Goal: Task Accomplishment & Management: Complete application form

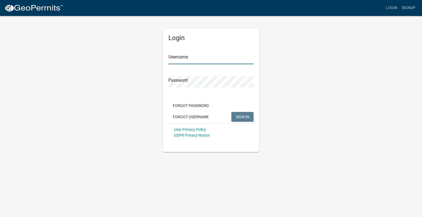
type input "[EMAIL_ADDRESS][DOMAIN_NAME]"
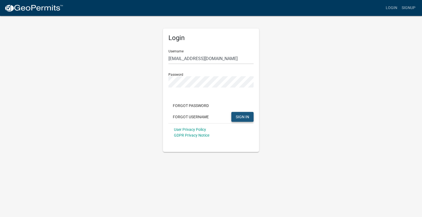
click at [237, 117] on span "SIGN IN" at bounding box center [242, 117] width 13 height 4
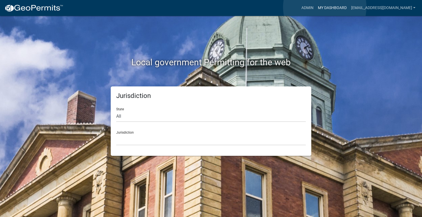
click at [325, 7] on link "My Dashboard" at bounding box center [332, 8] width 33 height 10
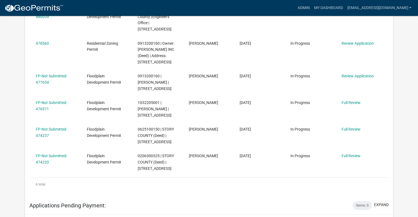
scroll to position [187, 0]
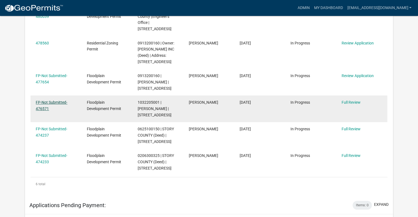
click at [48, 100] on link "FP-Not Submitted-476571" at bounding box center [52, 105] width 32 height 11
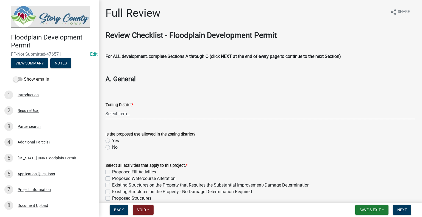
click at [140, 115] on select "Select Item... A-1 Agricultural A-2 Agribusiness District A-R Agricultural/Resi…" at bounding box center [261, 113] width 310 height 11
click at [106, 108] on select "Select Item... A-1 Agricultural A-2 Agribusiness District A-R Agricultural/Resi…" at bounding box center [261, 113] width 310 height 11
select select "b3e47abb-8732-4309-ae9f-2b0c278144c3"
click at [112, 139] on label "Yes" at bounding box center [115, 141] width 7 height 7
click at [112, 139] on input "Yes" at bounding box center [114, 140] width 4 height 4
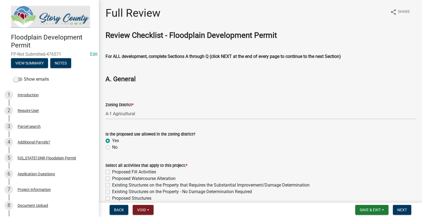
radio input "true"
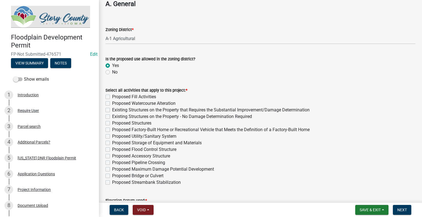
scroll to position [76, 0]
click at [112, 95] on label "Proposed Fill Activities" at bounding box center [134, 96] width 44 height 7
click at [112, 95] on input "Proposed Fill Activities" at bounding box center [114, 95] width 4 height 4
checkbox input "true"
checkbox input "false"
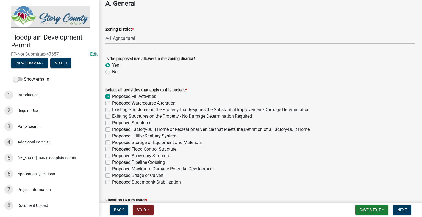
checkbox input "false"
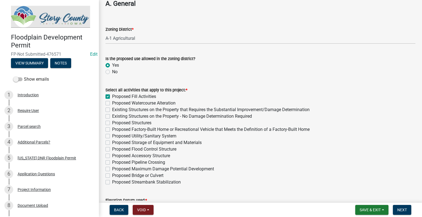
checkbox input "false"
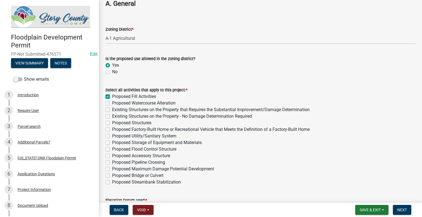
checkbox input "false"
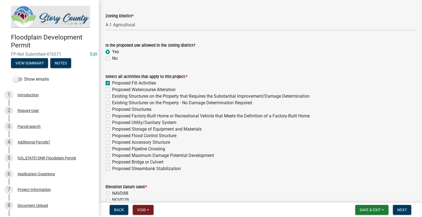
scroll to position [90, 0]
click at [112, 137] on label "Proposed Flood Control Structure" at bounding box center [144, 135] width 64 height 7
click at [112, 136] on input "Proposed Flood Control Structure" at bounding box center [114, 134] width 4 height 4
checkbox input "true"
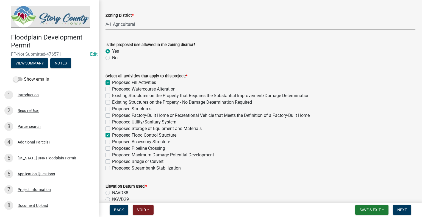
checkbox input "false"
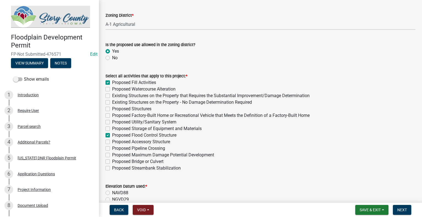
checkbox input "false"
checkbox input "true"
checkbox input "false"
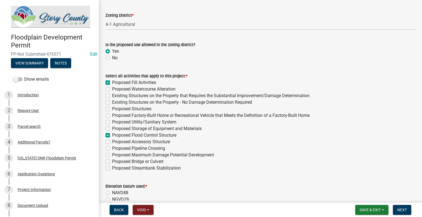
checkbox input "false"
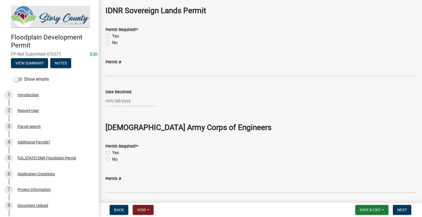
scroll to position [776, 0]
click at [357, 210] on button "Save & Exit" at bounding box center [371, 210] width 33 height 10
click at [357, 185] on button "Save" at bounding box center [367, 182] width 44 height 13
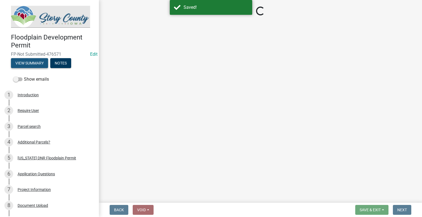
click at [37, 63] on button "View Summary" at bounding box center [29, 63] width 37 height 10
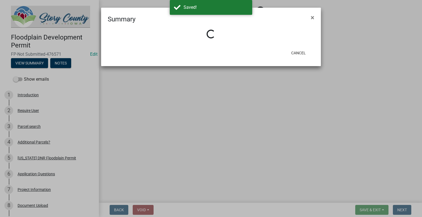
select select "b3e47abb-8732-4309-ae9f-2b0c278144c3"
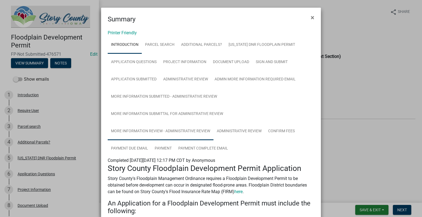
click at [167, 132] on link "More Information Review - Administrative Review" at bounding box center [161, 132] width 106 height 18
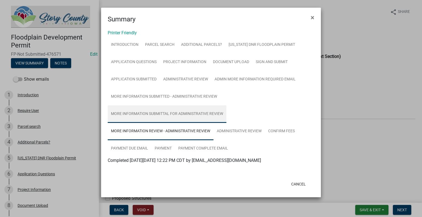
click at [168, 116] on link "More Information Submittal for Administrative Review" at bounding box center [167, 115] width 119 height 18
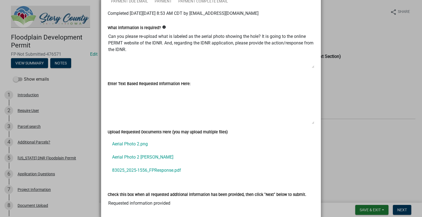
scroll to position [185, 0]
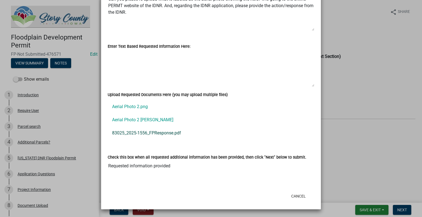
click at [157, 134] on link "83025_2025-1556_FPResponse.pdf" at bounding box center [211, 133] width 207 height 13
click at [298, 195] on button "Cancel" at bounding box center [298, 197] width 23 height 10
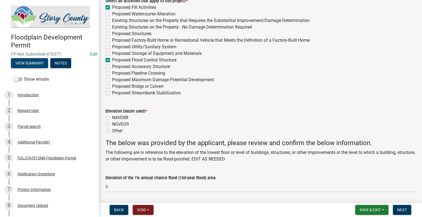
scroll to position [165, 0]
click at [112, 117] on label "NAVD88" at bounding box center [120, 117] width 16 height 7
click at [112, 117] on input "NAVD88" at bounding box center [114, 116] width 4 height 4
radio input "true"
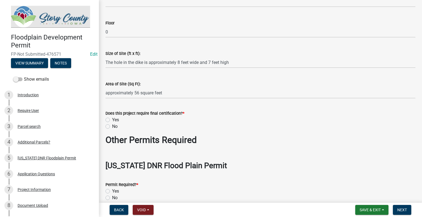
scroll to position [506, 0]
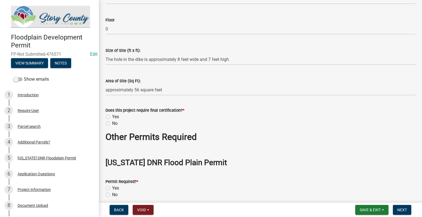
click at [112, 126] on label "No" at bounding box center [114, 123] width 5 height 7
click at [112, 124] on input "No" at bounding box center [114, 122] width 4 height 4
radio input "true"
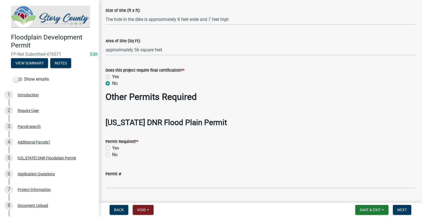
click at [108, 158] on div "No" at bounding box center [261, 155] width 310 height 7
click at [112, 154] on label "No" at bounding box center [114, 155] width 5 height 7
click at [112, 154] on input "No" at bounding box center [114, 154] width 4 height 4
radio input "true"
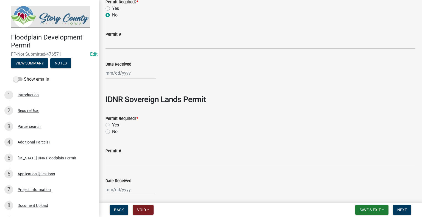
scroll to position [716, 0]
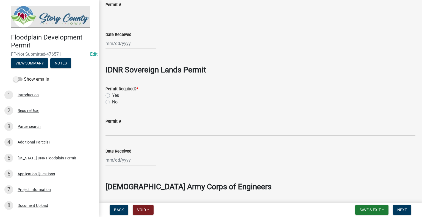
click at [112, 102] on label "No" at bounding box center [114, 102] width 5 height 7
click at [112, 102] on input "No" at bounding box center [114, 101] width 4 height 4
radio input "true"
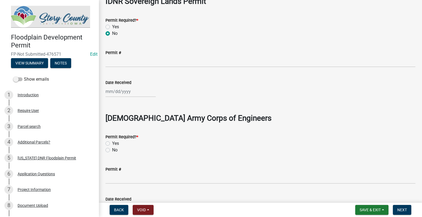
scroll to position [786, 0]
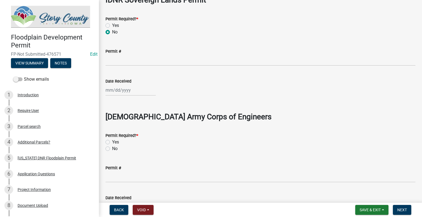
click at [112, 149] on label "No" at bounding box center [114, 149] width 5 height 7
click at [112, 149] on input "No" at bounding box center [114, 148] width 4 height 4
radio input "true"
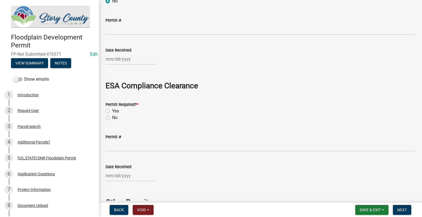
scroll to position [938, 0]
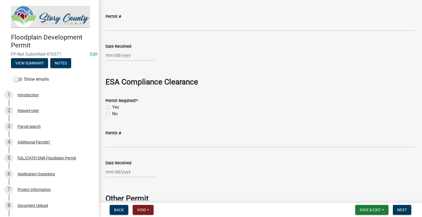
click at [112, 114] on label "No" at bounding box center [114, 114] width 5 height 7
click at [112, 114] on input "No" at bounding box center [114, 113] width 4 height 4
radio input "true"
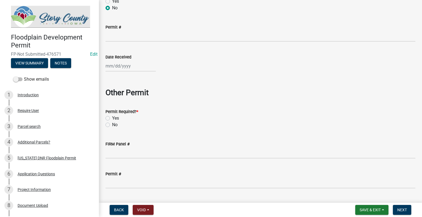
scroll to position [1045, 0]
click at [112, 125] on label "No" at bounding box center [114, 124] width 5 height 7
click at [112, 125] on input "No" at bounding box center [114, 123] width 4 height 4
radio input "true"
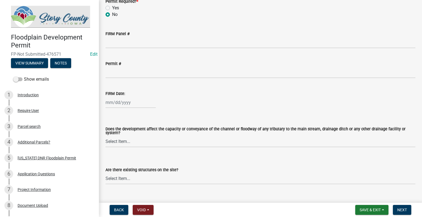
scroll to position [1155, 0]
select select "9"
select select "2025"
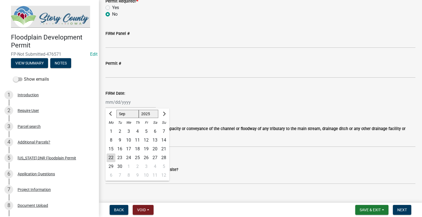
click at [109, 100] on div "[PERSON_NAME] Feb Mar Apr [PERSON_NAME][DATE] Oct Nov [DATE] 1526 1527 1528 152…" at bounding box center [131, 102] width 50 height 11
click at [111, 104] on input "FIRM Date:" at bounding box center [131, 102] width 50 height 11
type input "[DATE]"
click at [250, 97] on div "[DATE] [PERSON_NAME] Apr May Jun [DATE] Aug Sep Oct Nov [DATE] 1526 1527 1528 1…" at bounding box center [261, 102] width 310 height 11
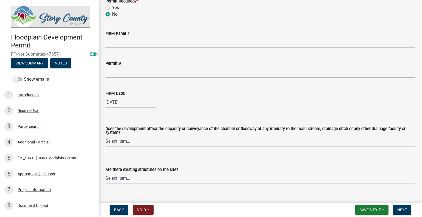
click at [143, 138] on select "Select Item... Yes No" at bounding box center [261, 141] width 310 height 11
click at [106, 136] on select "Select Item... Yes No" at bounding box center [261, 141] width 310 height 11
select select "127a504a-2f62-40c7-a06b-be97270c2dd0"
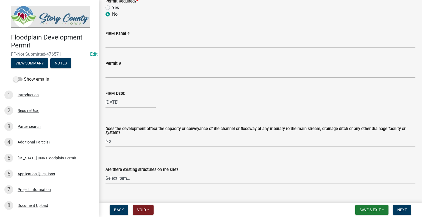
click at [131, 179] on select "Select Item... Yes No" at bounding box center [261, 178] width 310 height 11
click at [106, 173] on select "Select Item... Yes No" at bounding box center [261, 178] width 310 height 11
select select "e059b742-1b45-41a6-a2b8-95bf25ddcb26"
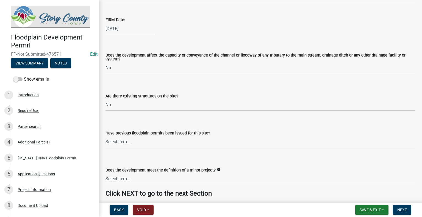
scroll to position [1238, 0]
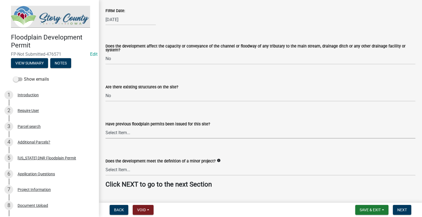
click at [162, 133] on select "Select Item... Yes No" at bounding box center [261, 133] width 310 height 11
click at [106, 128] on select "Select Item... Yes No" at bounding box center [261, 133] width 310 height 11
select select "11f7c09e-67ef-490e-a86f-1a58c259c8ff"
click at [151, 172] on select "Select Item... Yes No" at bounding box center [261, 170] width 310 height 11
click at [106, 165] on select "Select Item... Yes No" at bounding box center [261, 170] width 310 height 11
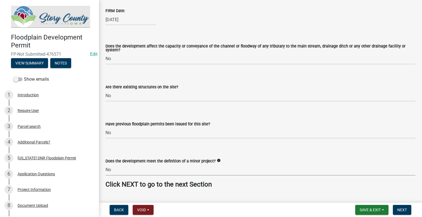
scroll to position [1251, 0]
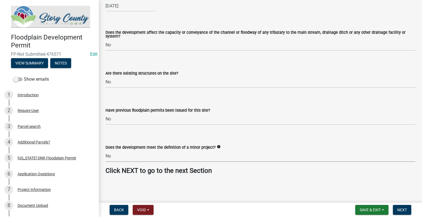
click at [217, 148] on icon "info" at bounding box center [219, 147] width 4 height 4
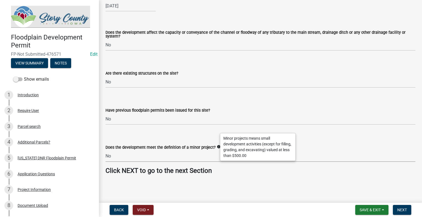
click at [128, 157] on select "Select Item... Yes No" at bounding box center [261, 156] width 310 height 11
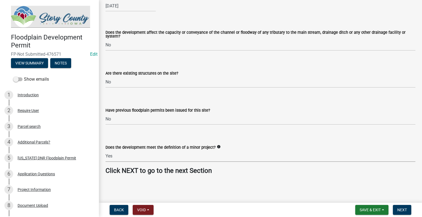
click at [106, 151] on select "Select Item... Yes No" at bounding box center [261, 156] width 310 height 11
select select "532c2848-b4cf-463c-863e-4d46555902fb"
click at [404, 212] on span "Next" at bounding box center [403, 210] width 10 height 4
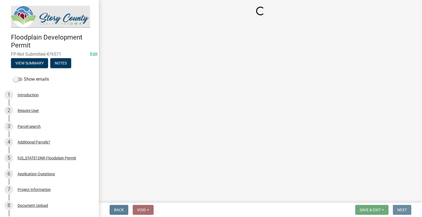
scroll to position [0, 0]
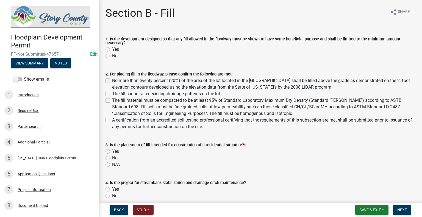
click at [112, 51] on label "Yes" at bounding box center [115, 49] width 7 height 7
click at [112, 50] on input "Yes" at bounding box center [114, 48] width 4 height 4
radio input "true"
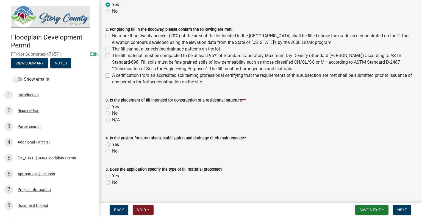
scroll to position [45, 0]
click at [112, 114] on label "No" at bounding box center [114, 113] width 5 height 7
click at [112, 114] on input "No" at bounding box center [114, 112] width 4 height 4
radio input "true"
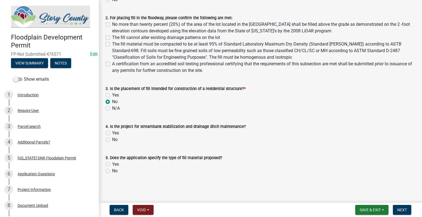
click at [112, 134] on label "Yes" at bounding box center [115, 133] width 7 height 7
click at [112, 134] on input "Yes" at bounding box center [114, 132] width 4 height 4
radio input "true"
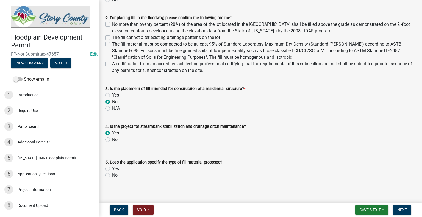
click at [112, 169] on label "Yes" at bounding box center [115, 169] width 7 height 7
click at [112, 169] on input "Yes" at bounding box center [114, 168] width 4 height 4
radio input "true"
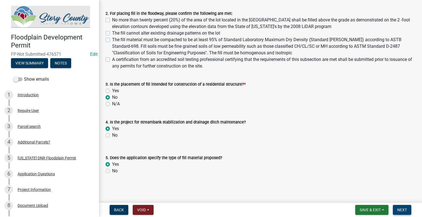
click at [402, 208] on span "Next" at bounding box center [403, 210] width 10 height 4
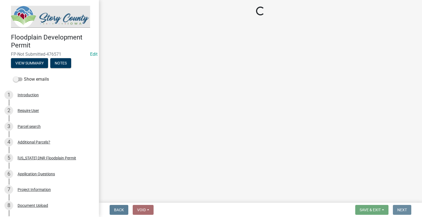
scroll to position [0, 0]
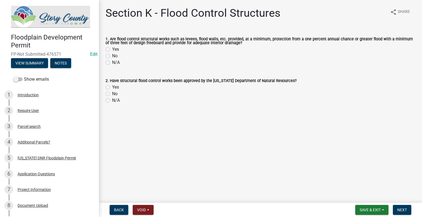
click at [112, 64] on label "N/A" at bounding box center [116, 62] width 8 height 7
click at [112, 63] on input "N/A" at bounding box center [114, 61] width 4 height 4
radio input "true"
click at [112, 101] on label "N/A" at bounding box center [116, 100] width 8 height 7
click at [112, 101] on input "N/A" at bounding box center [114, 99] width 4 height 4
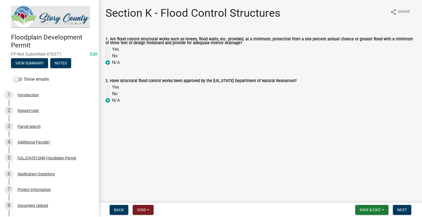
radio input "true"
click at [402, 211] on span "Next" at bounding box center [403, 210] width 10 height 4
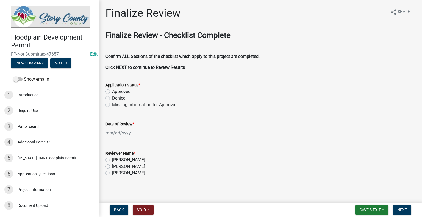
click at [112, 92] on label "Approved" at bounding box center [121, 92] width 18 height 7
click at [112, 92] on input "Approved" at bounding box center [114, 91] width 4 height 4
radio input "true"
select select "9"
select select "2025"
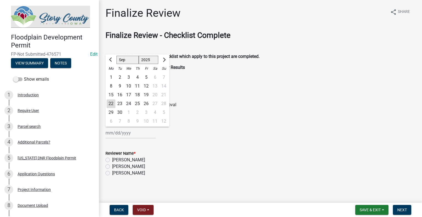
click at [111, 133] on input "Date of Review *" at bounding box center [131, 133] width 50 height 11
click at [112, 105] on div "22" at bounding box center [111, 104] width 9 height 9
type input "[DATE]"
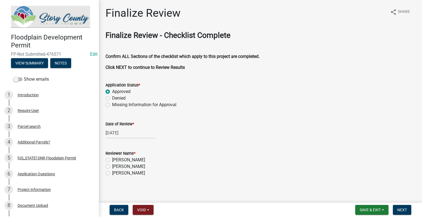
click at [112, 161] on label "[PERSON_NAME]" at bounding box center [128, 160] width 33 height 7
click at [112, 161] on input "[PERSON_NAME]" at bounding box center [114, 159] width 4 height 4
radio input "true"
click at [404, 211] on span "Next" at bounding box center [403, 210] width 10 height 4
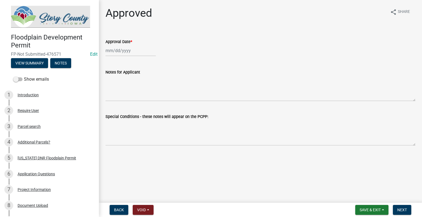
select select "9"
select select "2025"
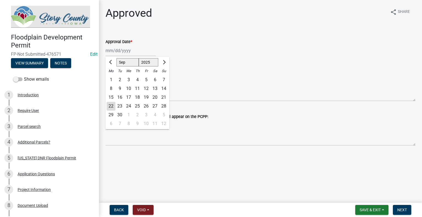
click at [111, 54] on div "[PERSON_NAME] Feb Mar Apr [PERSON_NAME][DATE] Oct Nov [DATE] 1526 1527 1528 152…" at bounding box center [131, 50] width 50 height 11
click at [111, 106] on div "22" at bounding box center [111, 106] width 9 height 9
type input "[DATE]"
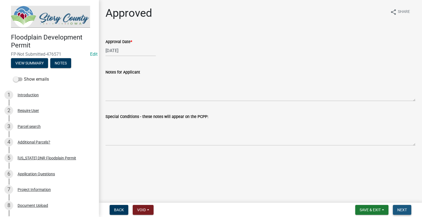
click at [403, 210] on span "Next" at bounding box center [403, 210] width 10 height 4
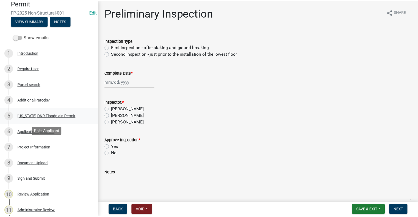
scroll to position [70, 0]
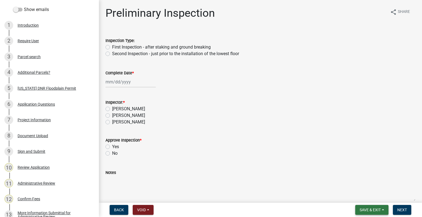
click at [373, 209] on span "Save & Exit" at bounding box center [370, 210] width 21 height 4
click at [363, 195] on button "Save & Exit" at bounding box center [367, 195] width 44 height 13
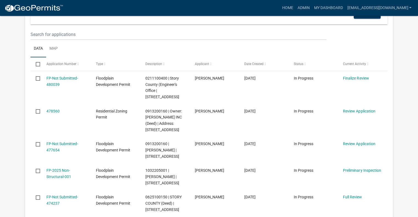
scroll to position [143, 0]
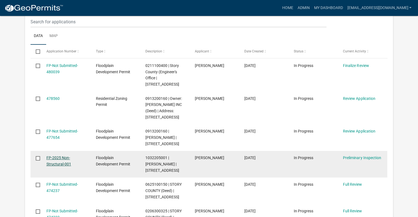
click at [56, 156] on link "FP-2025 Non-Structural-001" at bounding box center [58, 161] width 25 height 11
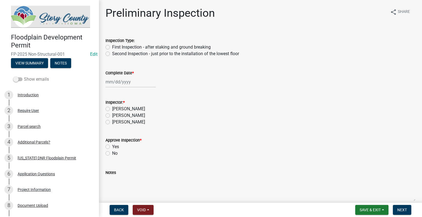
click at [16, 78] on span at bounding box center [17, 80] width 9 height 4
click at [24, 76] on input "Show emails" at bounding box center [24, 76] width 0 height 0
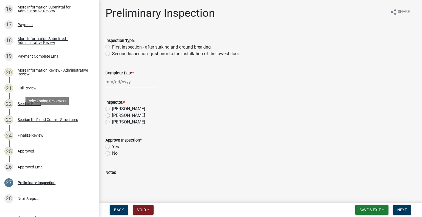
scroll to position [326, 0]
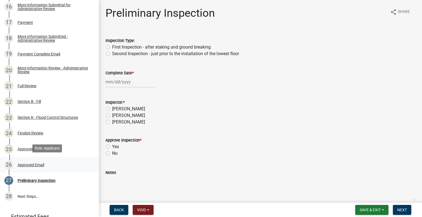
click at [34, 164] on div "Approved Email" at bounding box center [31, 165] width 27 height 4
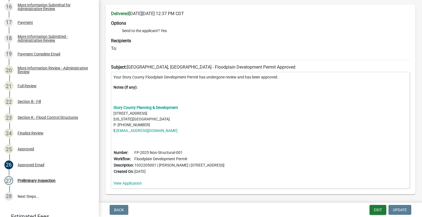
scroll to position [45, 0]
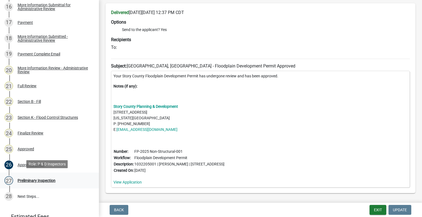
click at [43, 181] on div "Preliminary Inspection" at bounding box center [37, 181] width 38 height 4
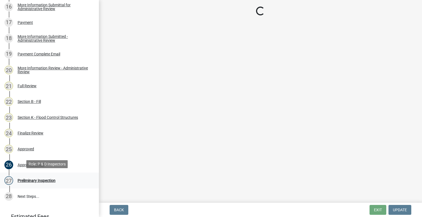
scroll to position [0, 0]
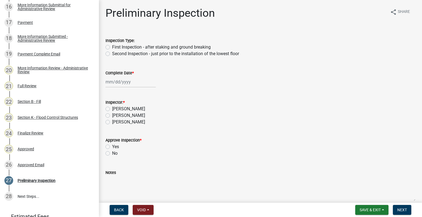
click at [112, 47] on label "First Inspection - after staking and ground breaking" at bounding box center [161, 47] width 99 height 7
click at [112, 47] on input "First Inspection - after staking and ground breaking" at bounding box center [114, 46] width 4 height 4
radio input "true"
select select "9"
select select "2025"
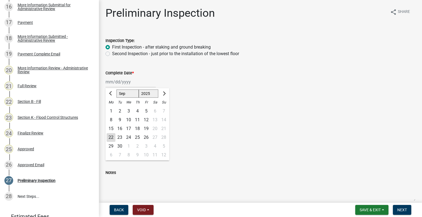
click at [113, 82] on div "[PERSON_NAME] Feb Mar Apr [PERSON_NAME][DATE] Oct Nov [DATE] 1526 1527 1528 152…" at bounding box center [131, 81] width 50 height 11
click at [112, 138] on div "22" at bounding box center [111, 137] width 9 height 9
type input "[DATE]"
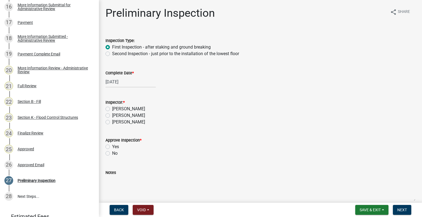
click at [112, 108] on label "[PERSON_NAME]" at bounding box center [128, 109] width 33 height 7
click at [112, 108] on input "[PERSON_NAME]" at bounding box center [114, 108] width 4 height 4
radio input "true"
click at [112, 146] on label "Yes" at bounding box center [115, 147] width 7 height 7
click at [112, 146] on input "Yes" at bounding box center [114, 146] width 4 height 4
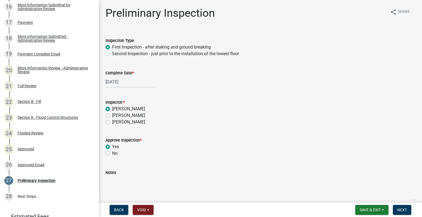
radio input "true"
click at [404, 212] on span "Next" at bounding box center [403, 210] width 10 height 4
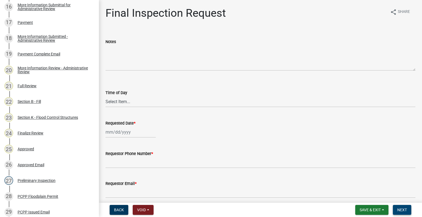
scroll to position [421, 0]
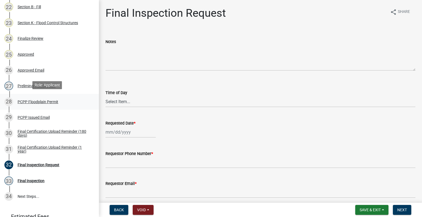
click at [33, 101] on div "PCPP Floodplain Permit" at bounding box center [38, 102] width 41 height 4
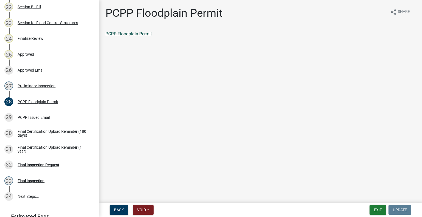
click at [124, 34] on link "PCPP Floodplain Permit" at bounding box center [129, 33] width 46 height 5
click at [28, 111] on link "29 PCPP Issued Email" at bounding box center [49, 118] width 99 height 16
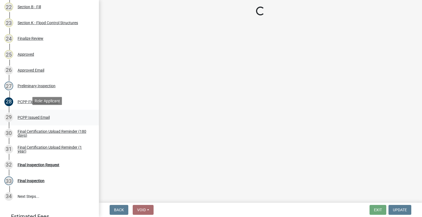
click at [28, 111] on link "29 PCPP Issued Email" at bounding box center [49, 118] width 99 height 16
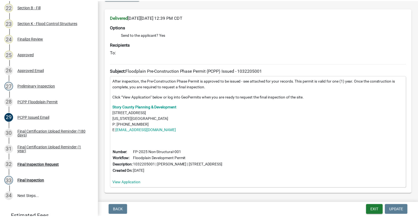
scroll to position [61, 0]
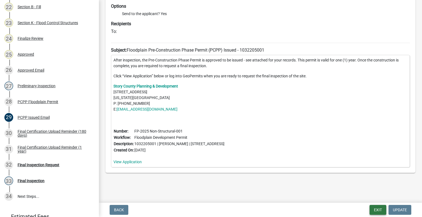
click at [379, 209] on button "Exit" at bounding box center [378, 210] width 17 height 10
